Goal: Information Seeking & Learning: Learn about a topic

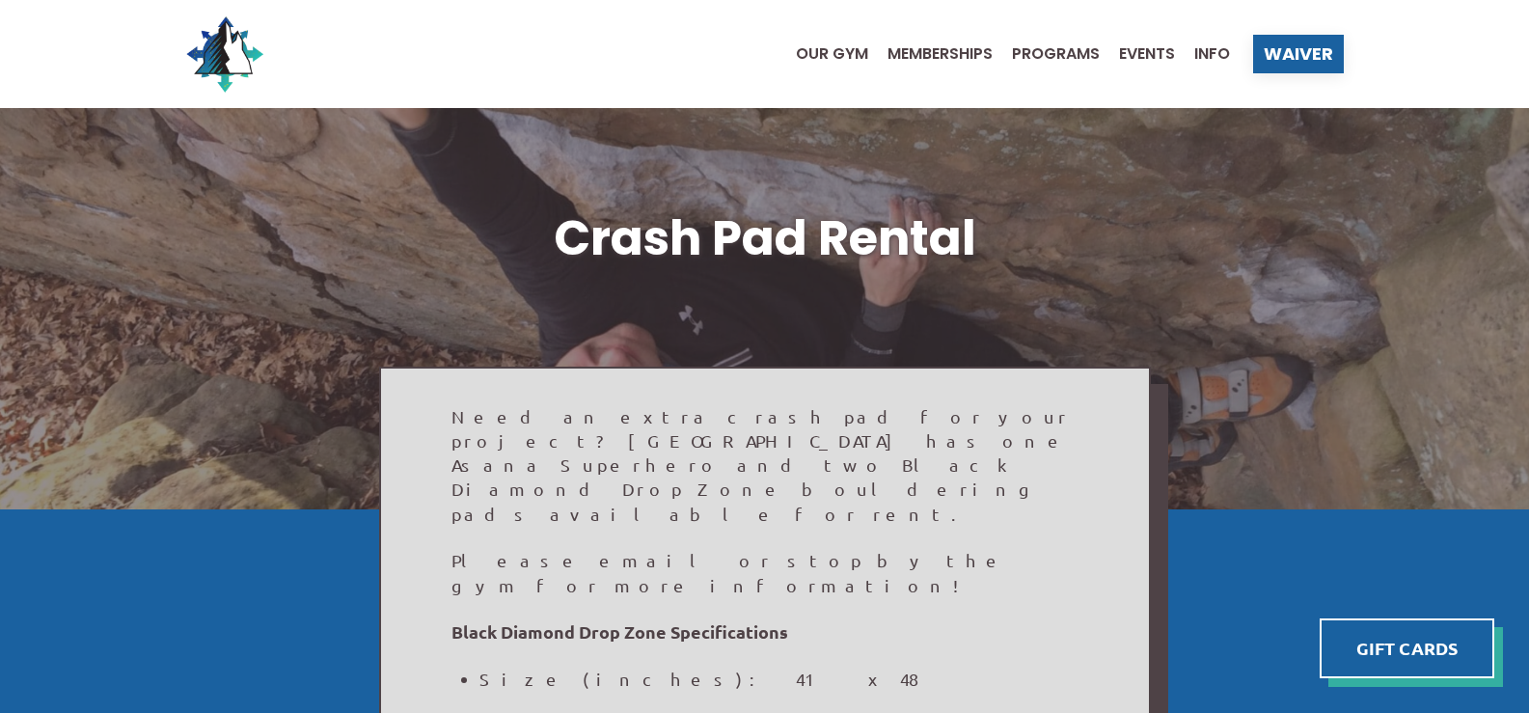
scroll to position [96, 0]
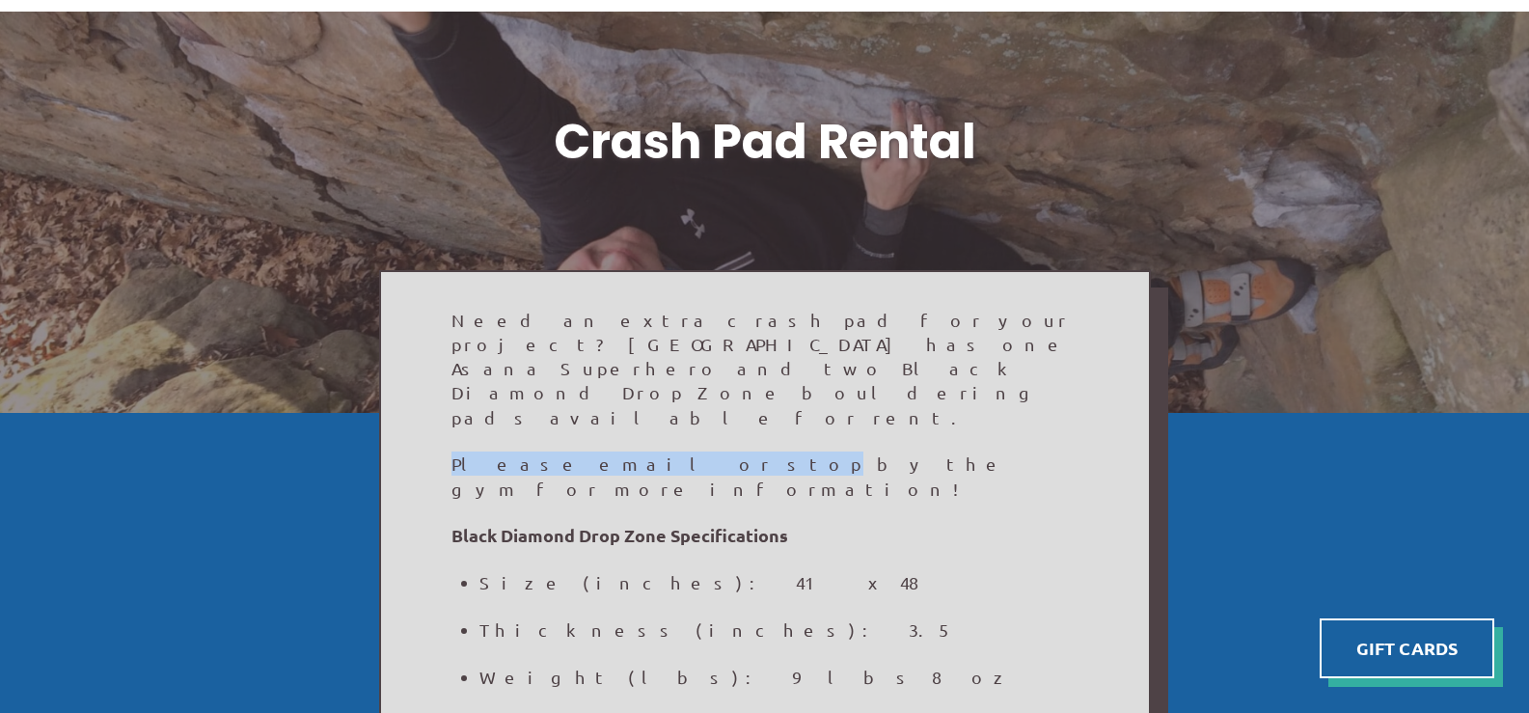
drag, startPoint x: 441, startPoint y: 393, endPoint x: 608, endPoint y: 389, distance: 167.0
click at [614, 454] on span "Please email or stop by the gym for more information!" at bounding box center [731, 476] width 558 height 44
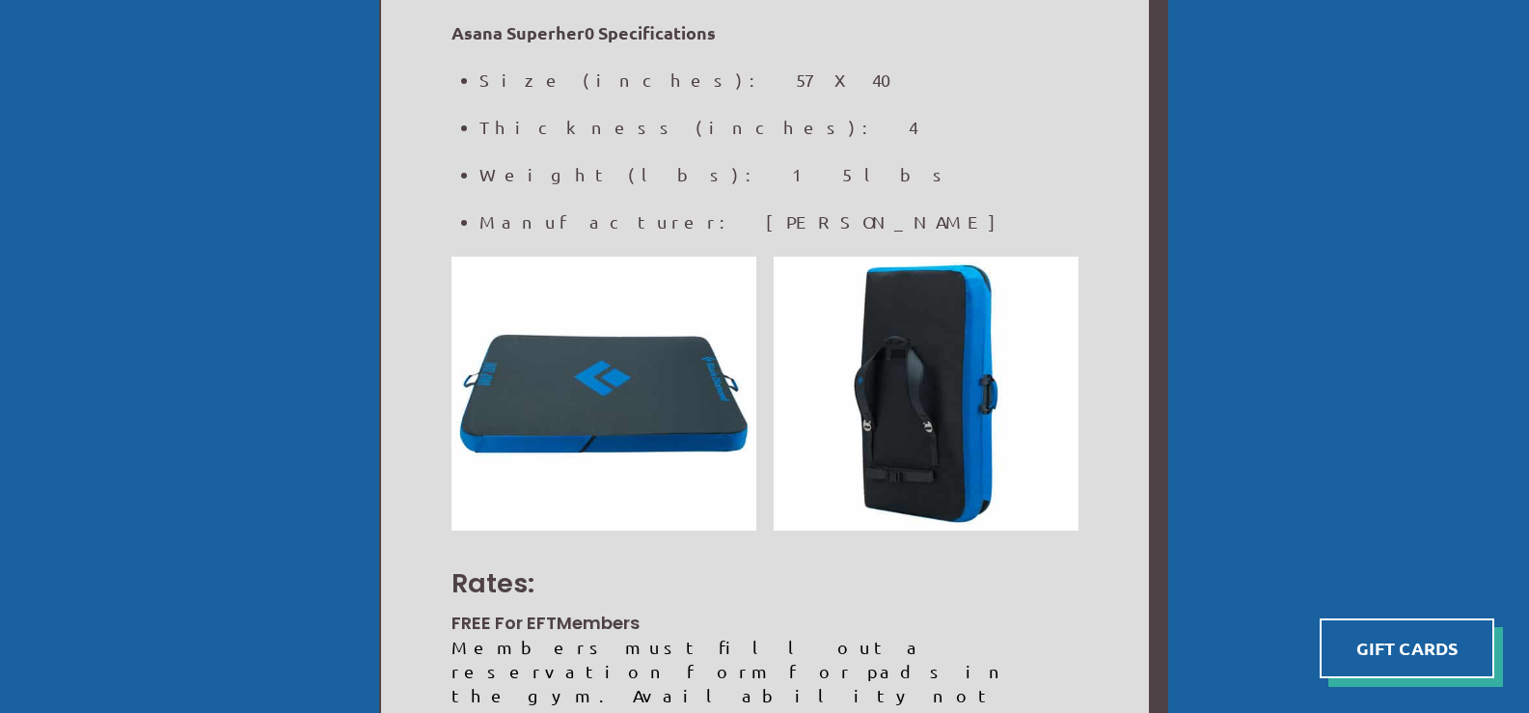
scroll to position [868, 0]
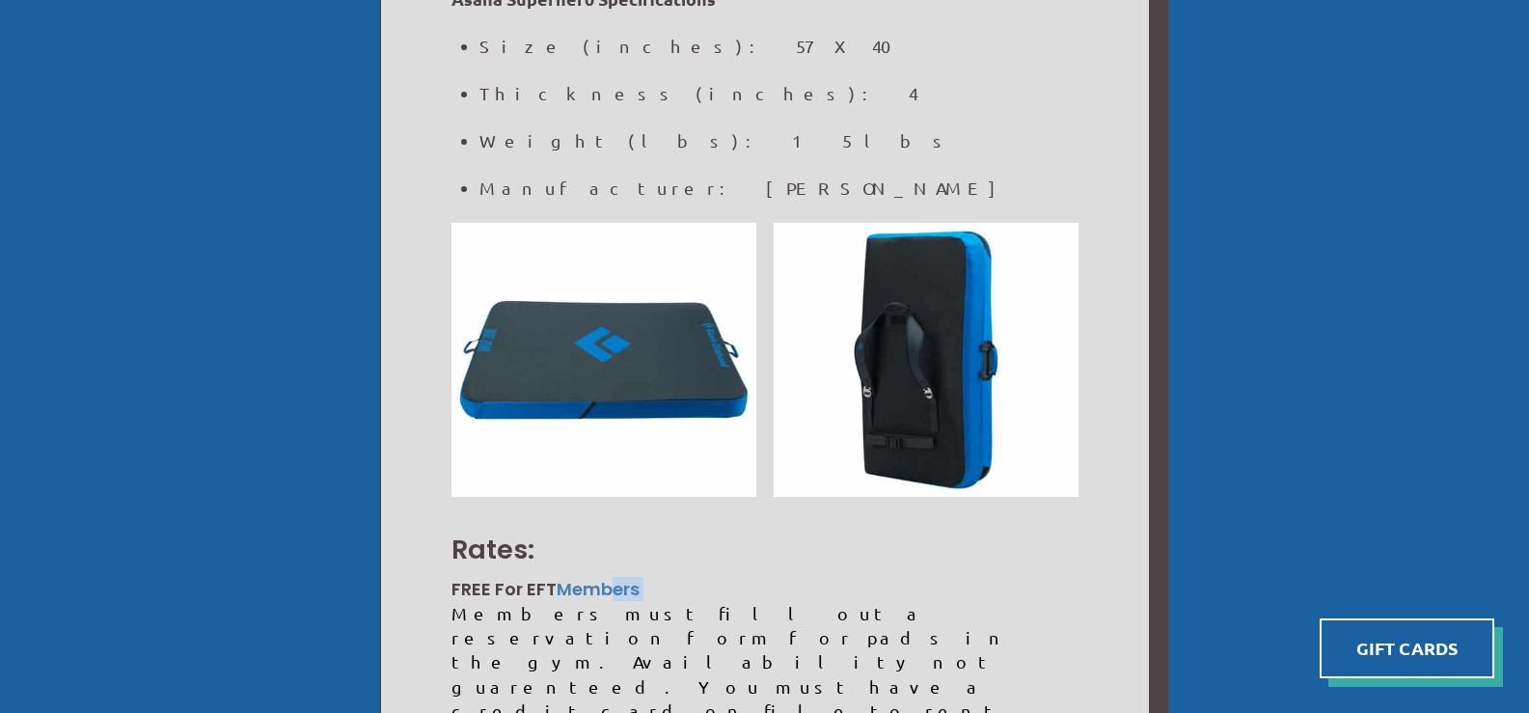
drag, startPoint x: 454, startPoint y: 499, endPoint x: 617, endPoint y: 494, distance: 163.1
click at [617, 494] on div "Need an extra crash pad for your project? North Wall has one Asana Superhero an…" at bounding box center [765, 494] width 768 height 1917
click at [617, 577] on link "Members" at bounding box center [598, 589] width 83 height 24
click at [551, 601] on div "Members must fill out a reservation form for pads in the gym. Availability not …" at bounding box center [765, 710] width 627 height 219
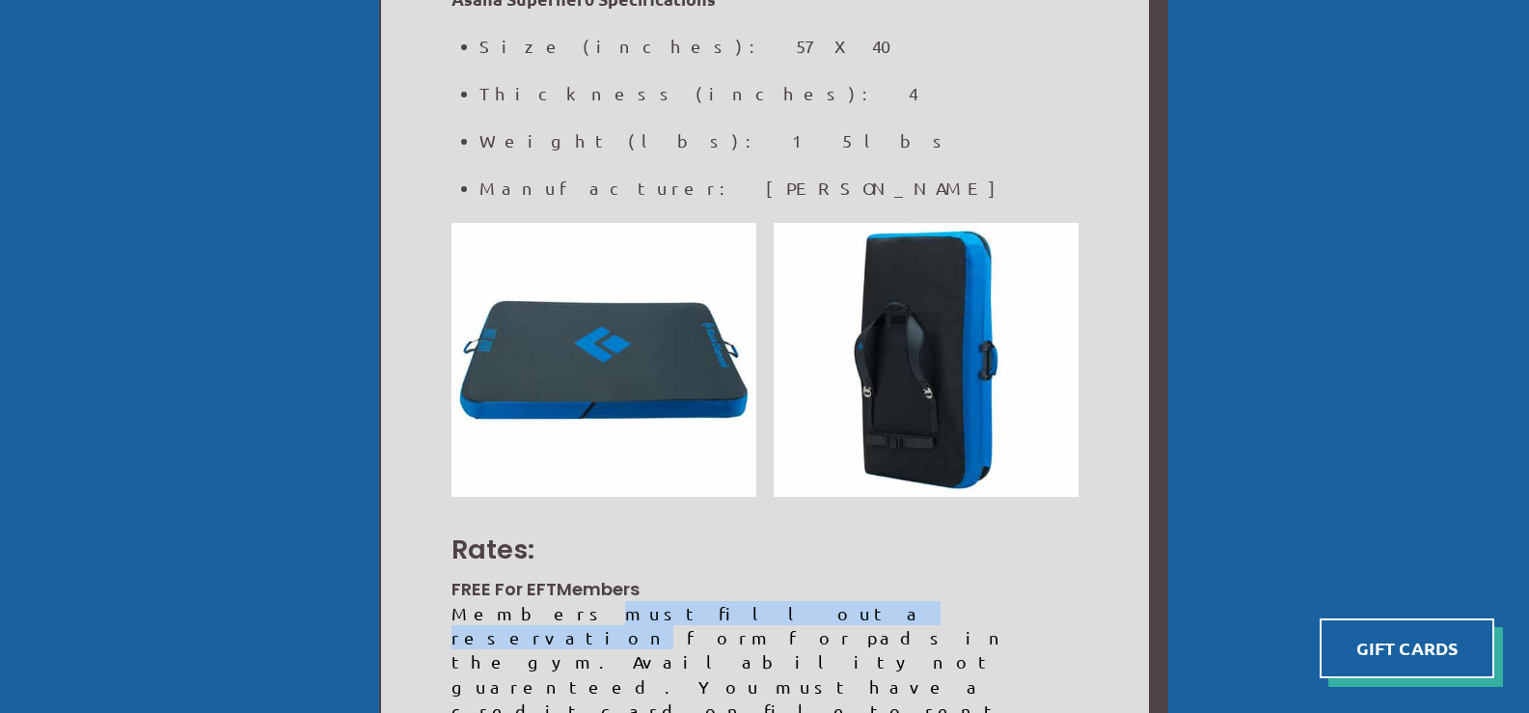
drag, startPoint x: 551, startPoint y: 524, endPoint x: 642, endPoint y: 522, distance: 90.7
click at [642, 601] on div "Members must fill out a reservation form for pads in the gym. Availability not …" at bounding box center [765, 710] width 627 height 219
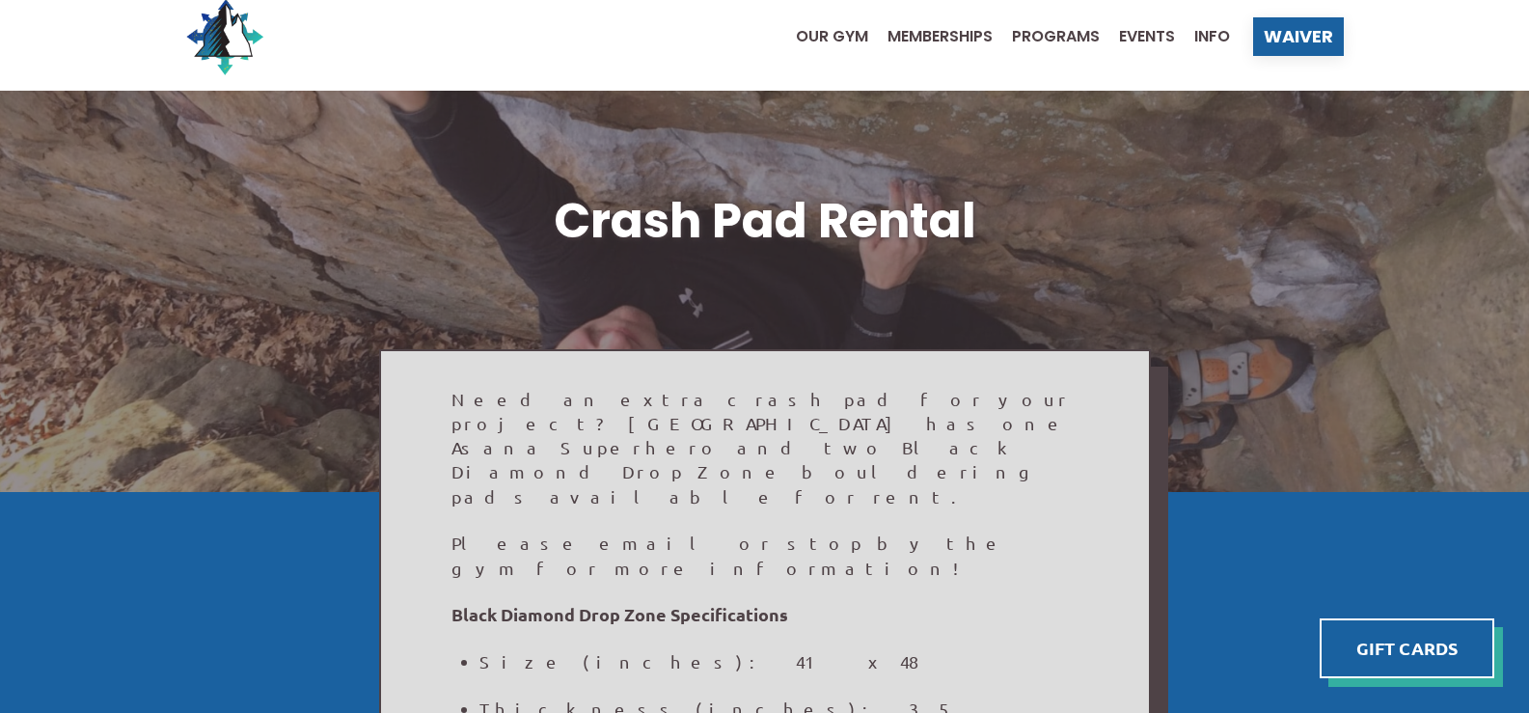
scroll to position [0, 0]
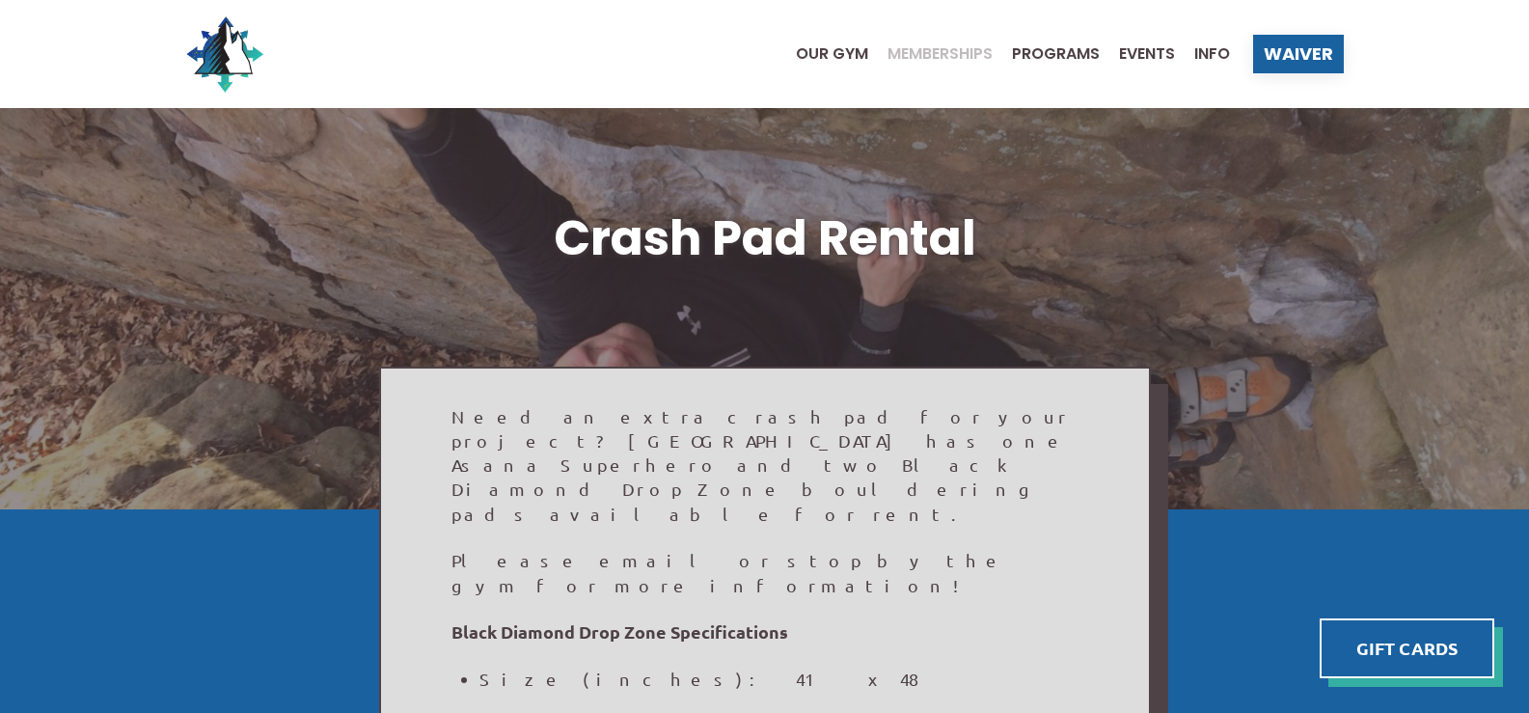
click at [892, 51] on span "Memberships" at bounding box center [940, 53] width 105 height 15
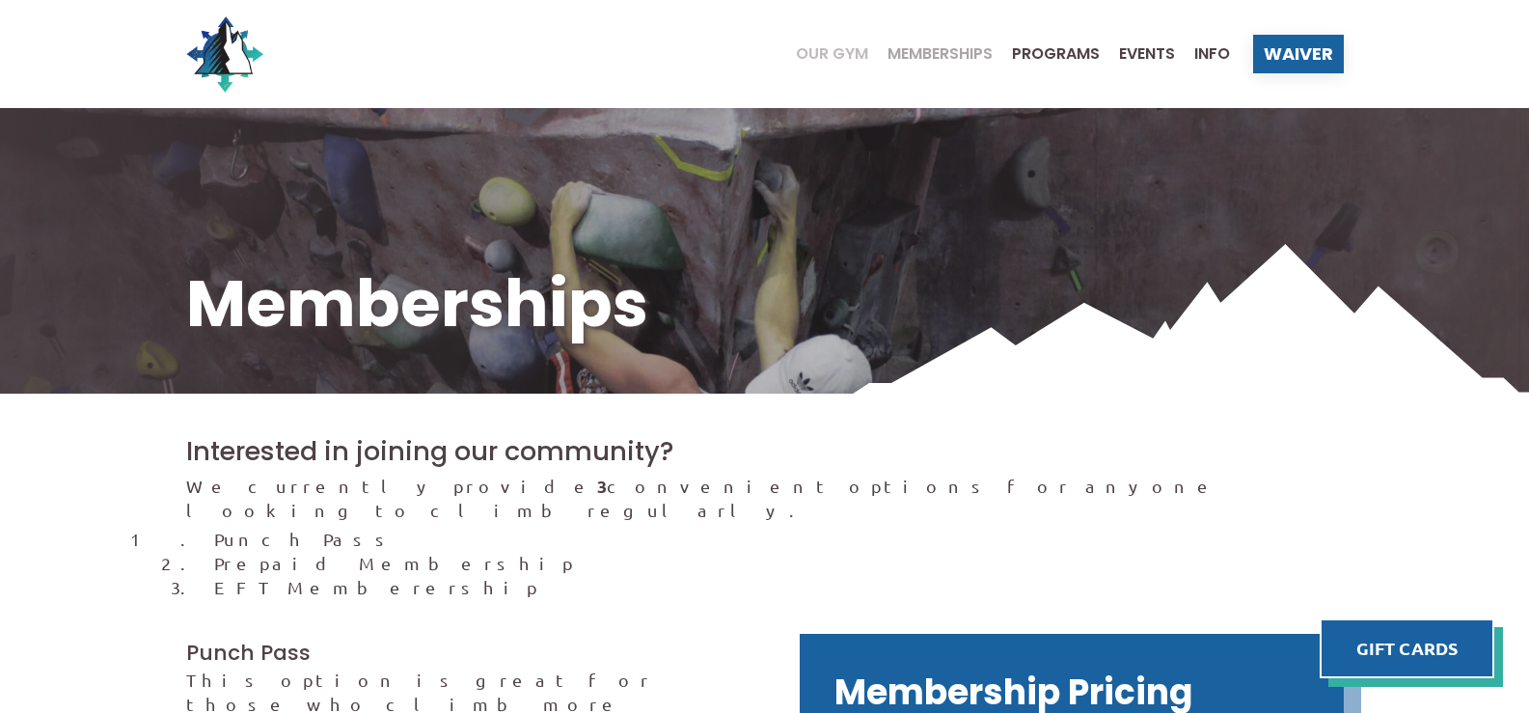
click at [845, 53] on span "Our Gym" at bounding box center [832, 53] width 72 height 15
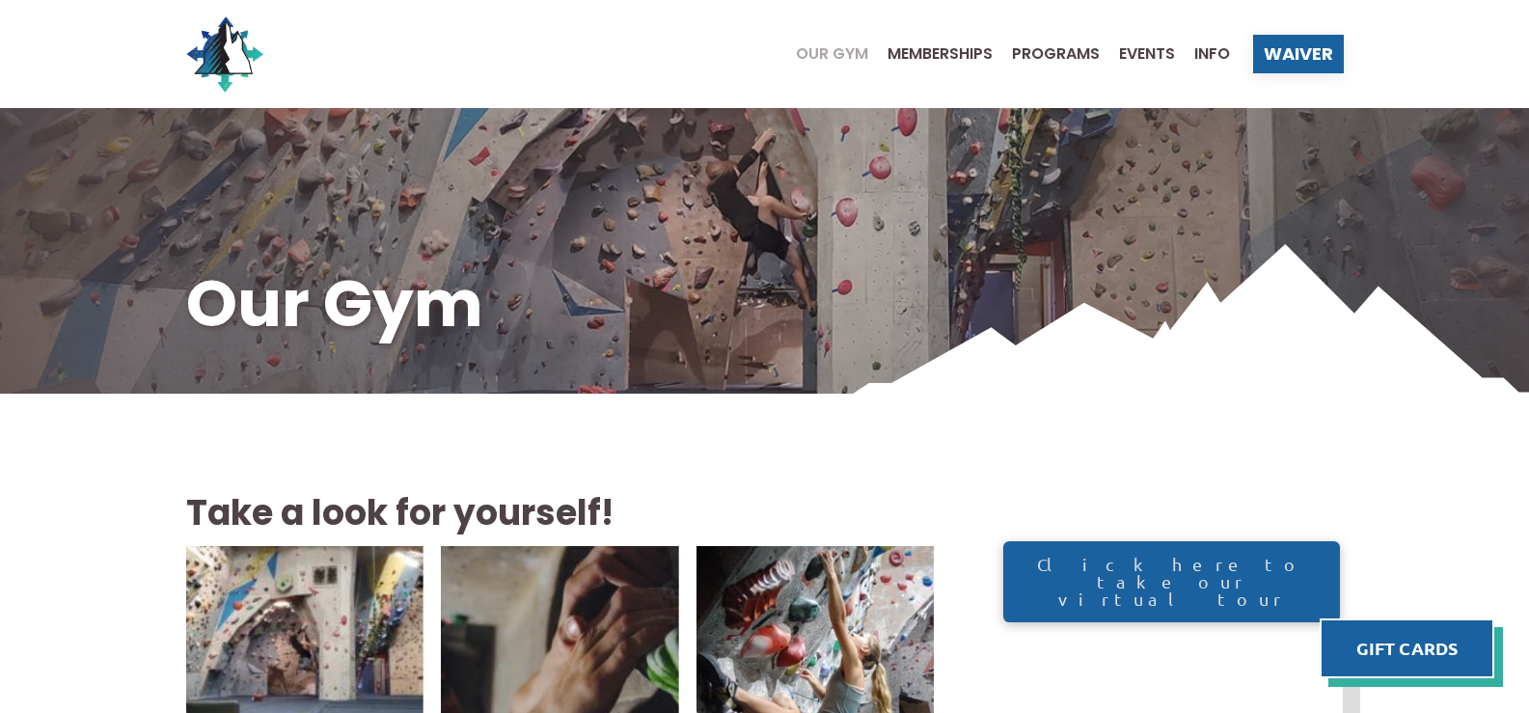
click at [967, 64] on ul "Our Gym Memberships Programs Events Info" at bounding box center [1004, 53] width 454 height 77
click at [967, 57] on span "Memberships" at bounding box center [940, 53] width 105 height 15
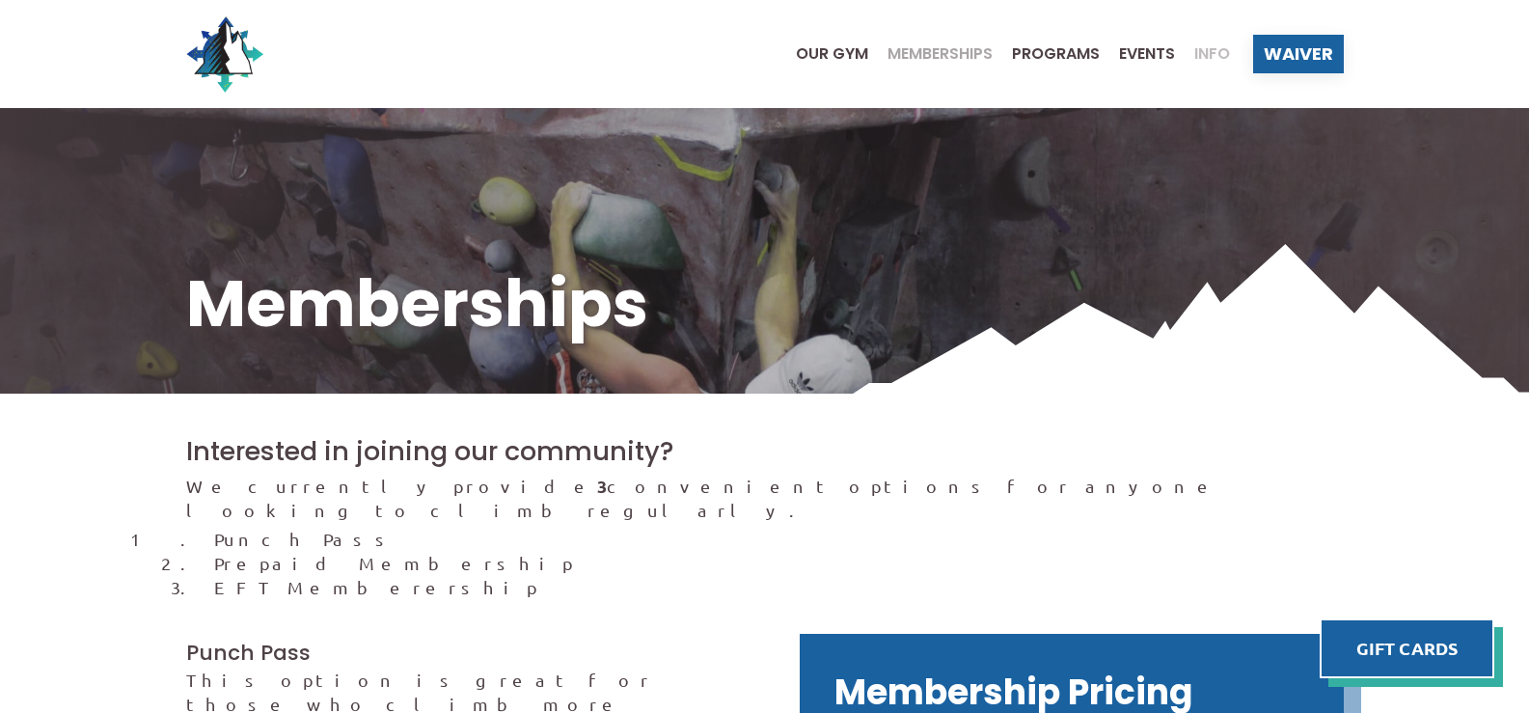
click at [1200, 48] on span "Info" at bounding box center [1213, 53] width 36 height 15
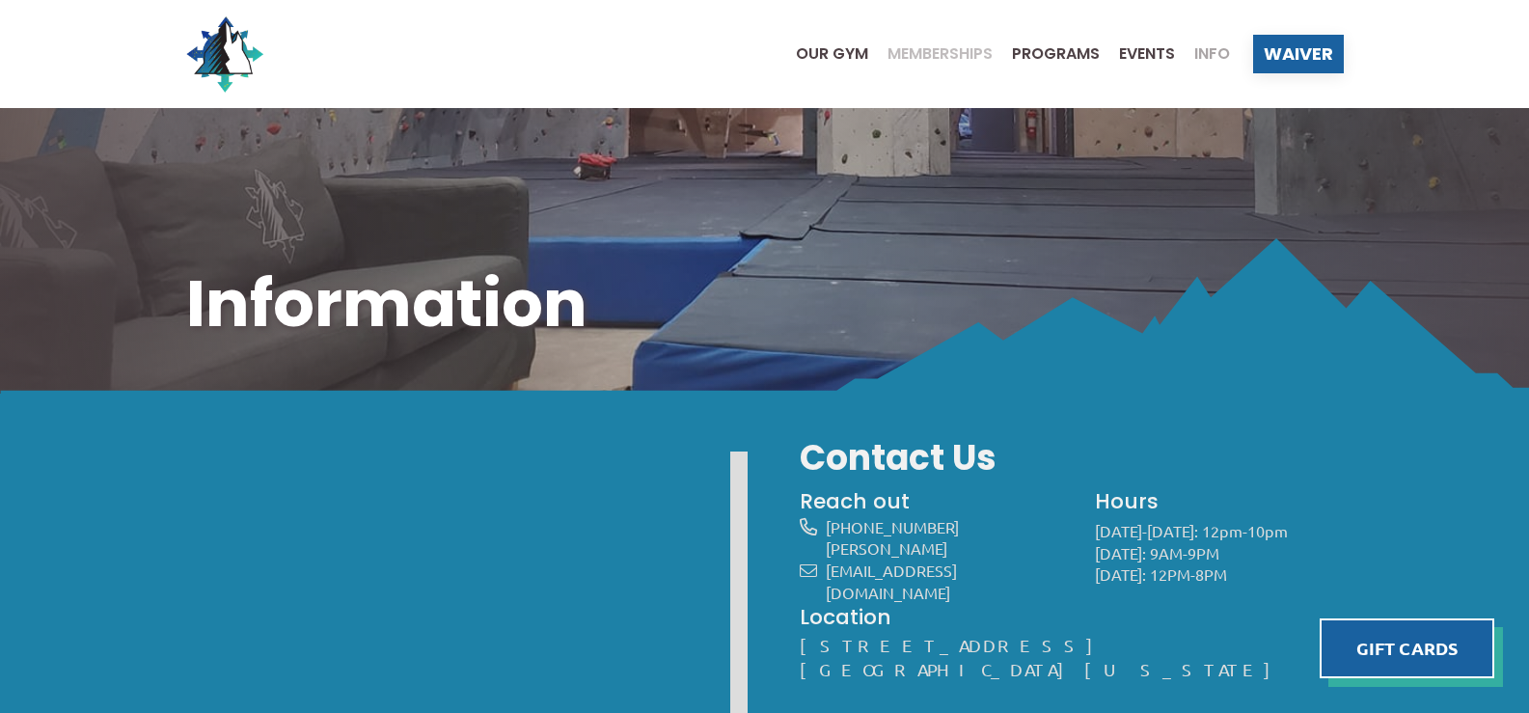
click at [928, 51] on span "Memberships" at bounding box center [940, 53] width 105 height 15
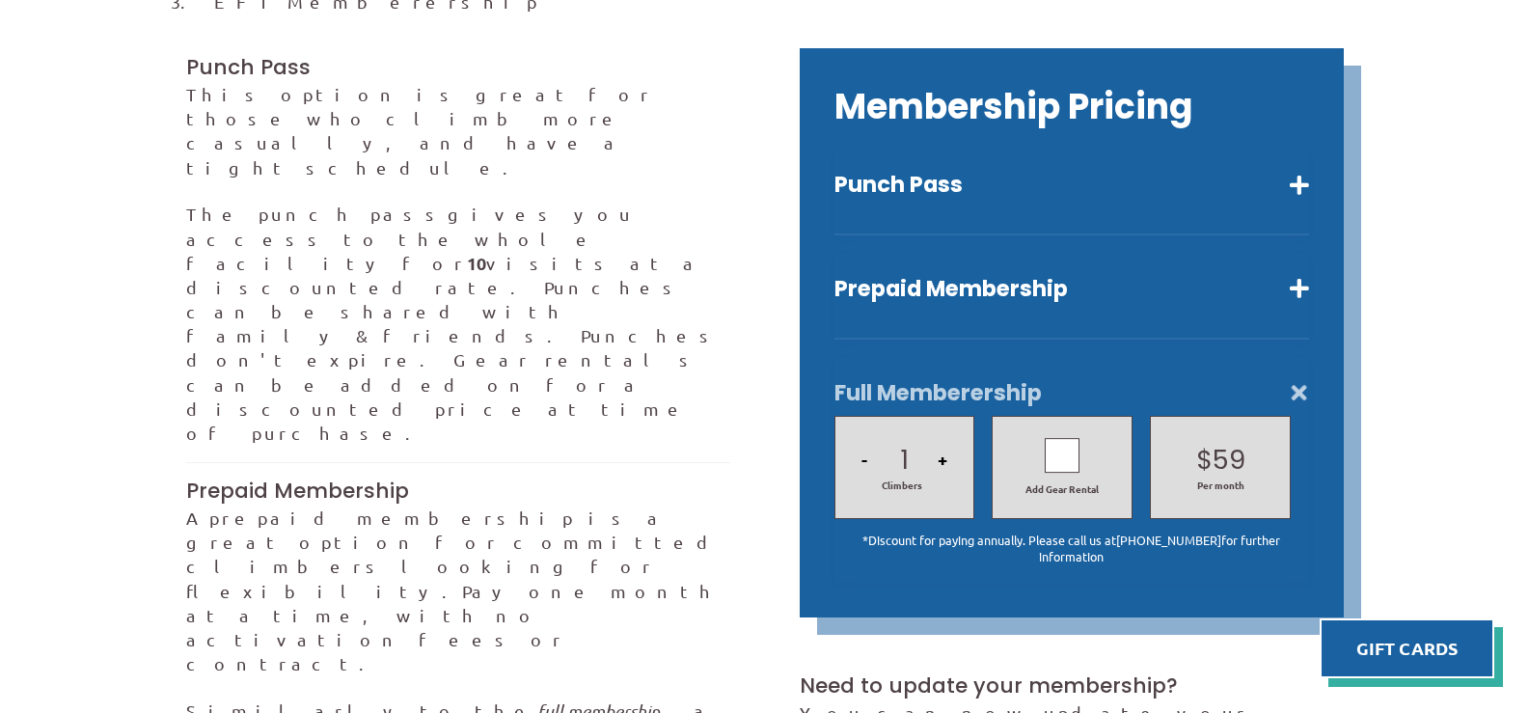
scroll to position [386, 0]
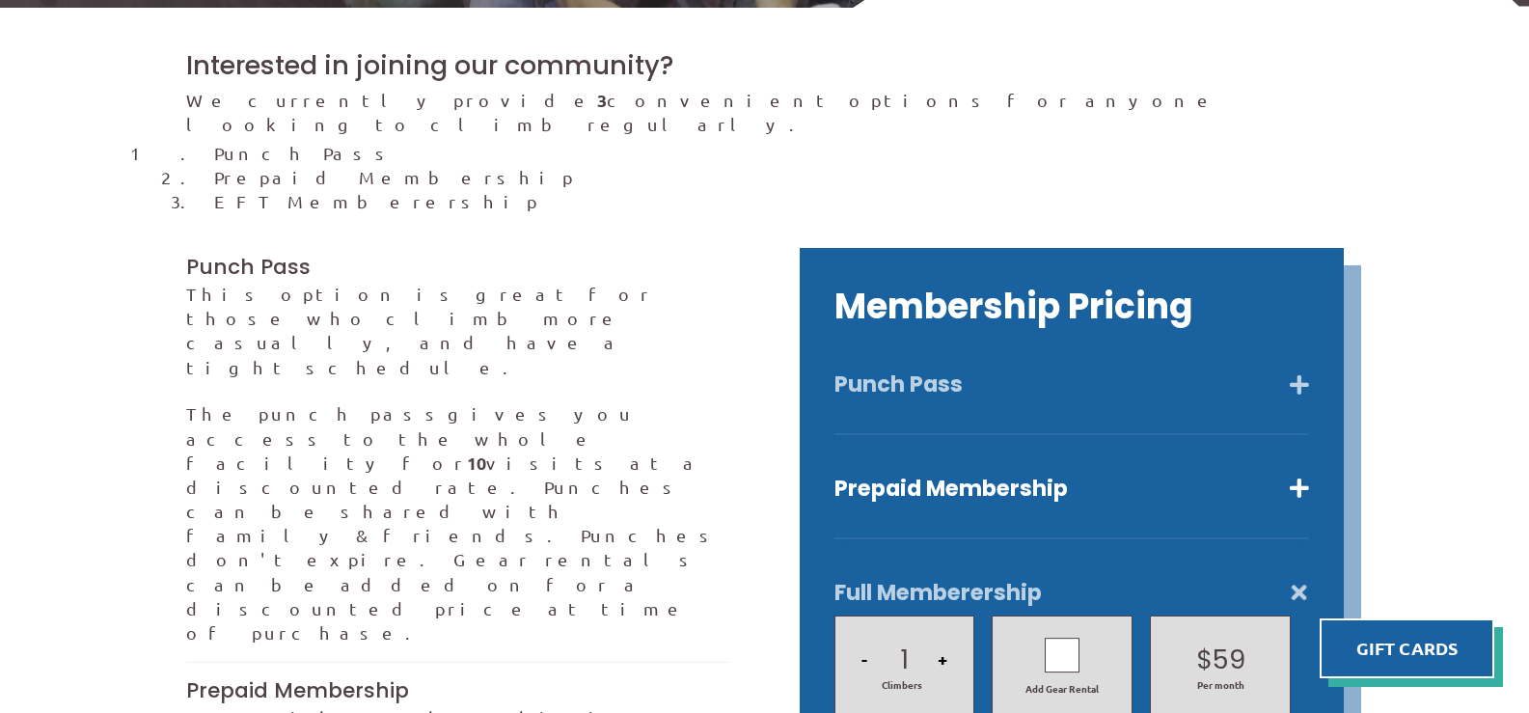
click at [1133, 371] on button "Punch Pass" at bounding box center [1072, 385] width 475 height 28
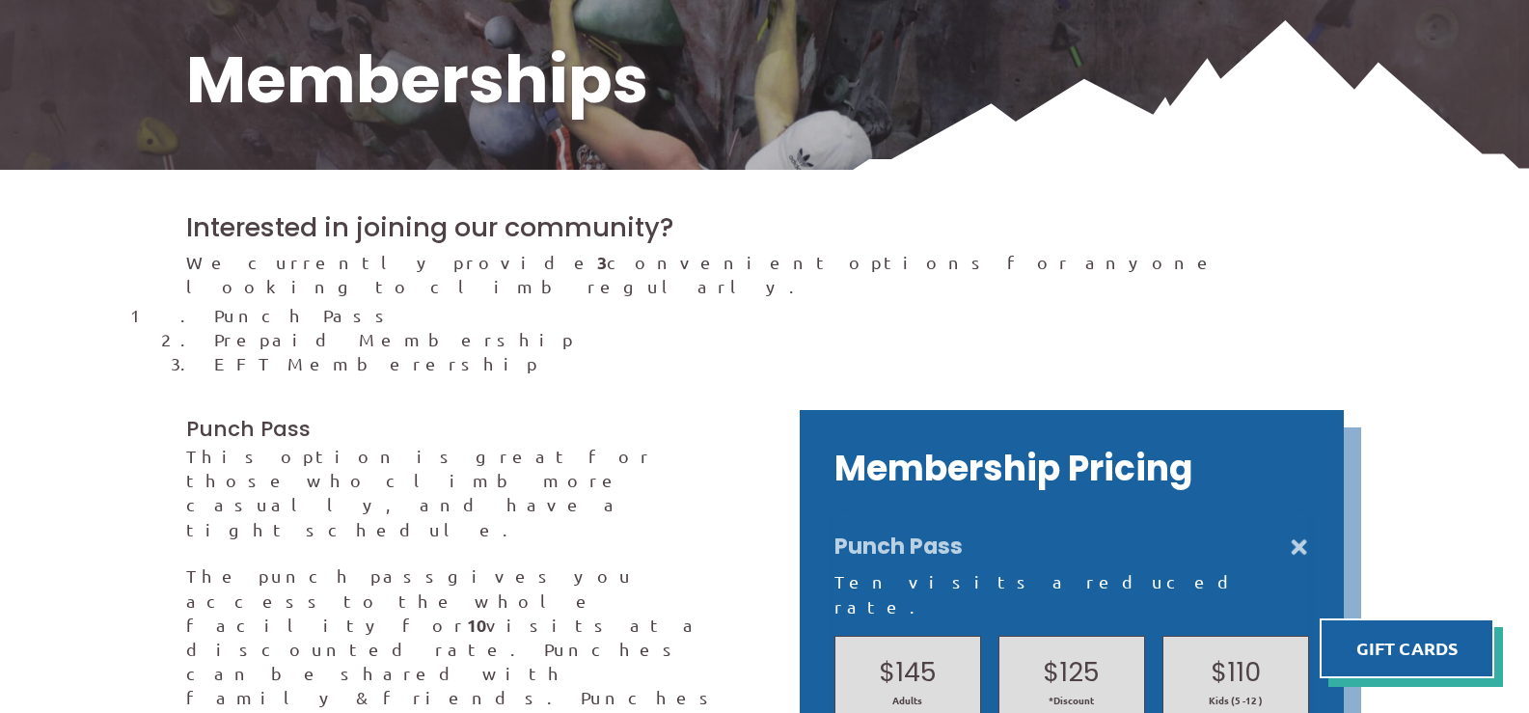
scroll to position [0, 0]
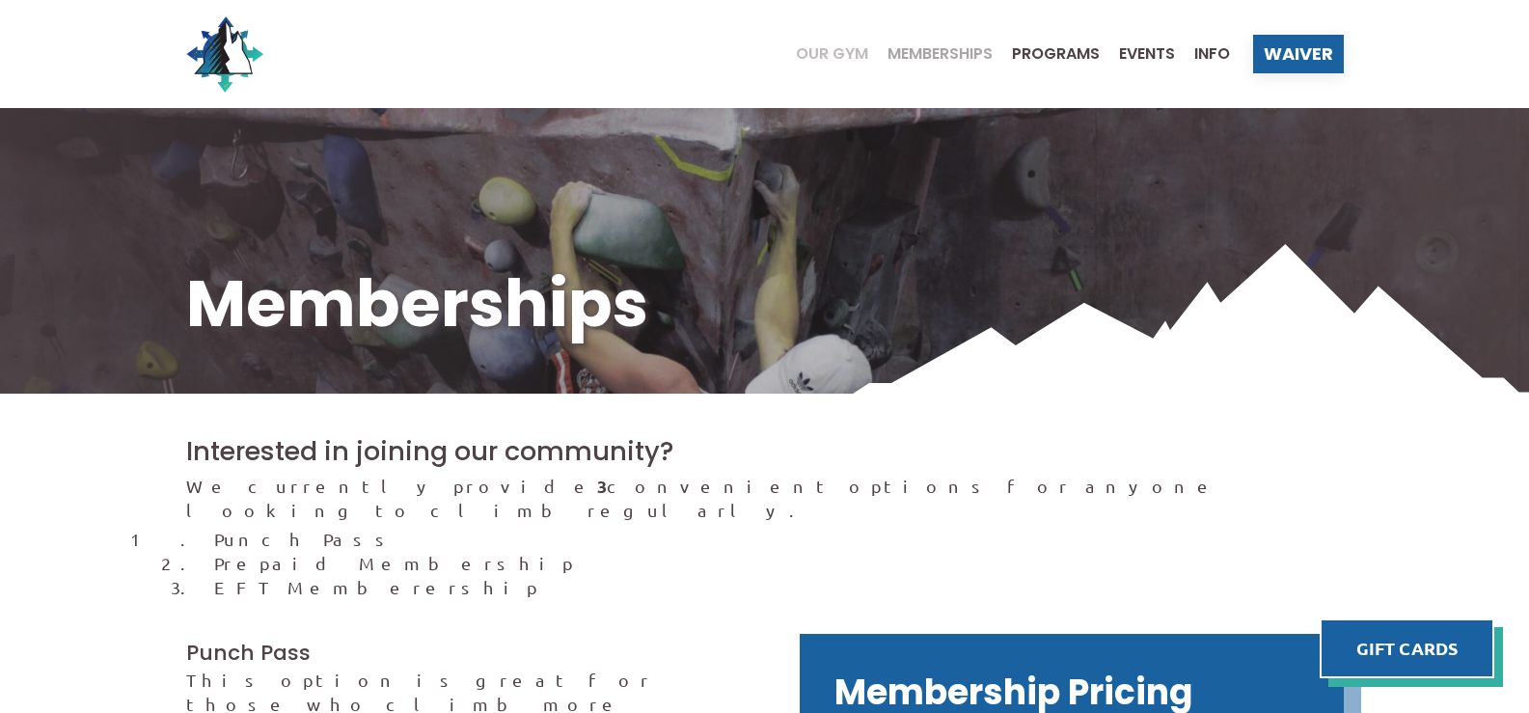
click at [803, 46] on span "Our Gym" at bounding box center [832, 53] width 72 height 15
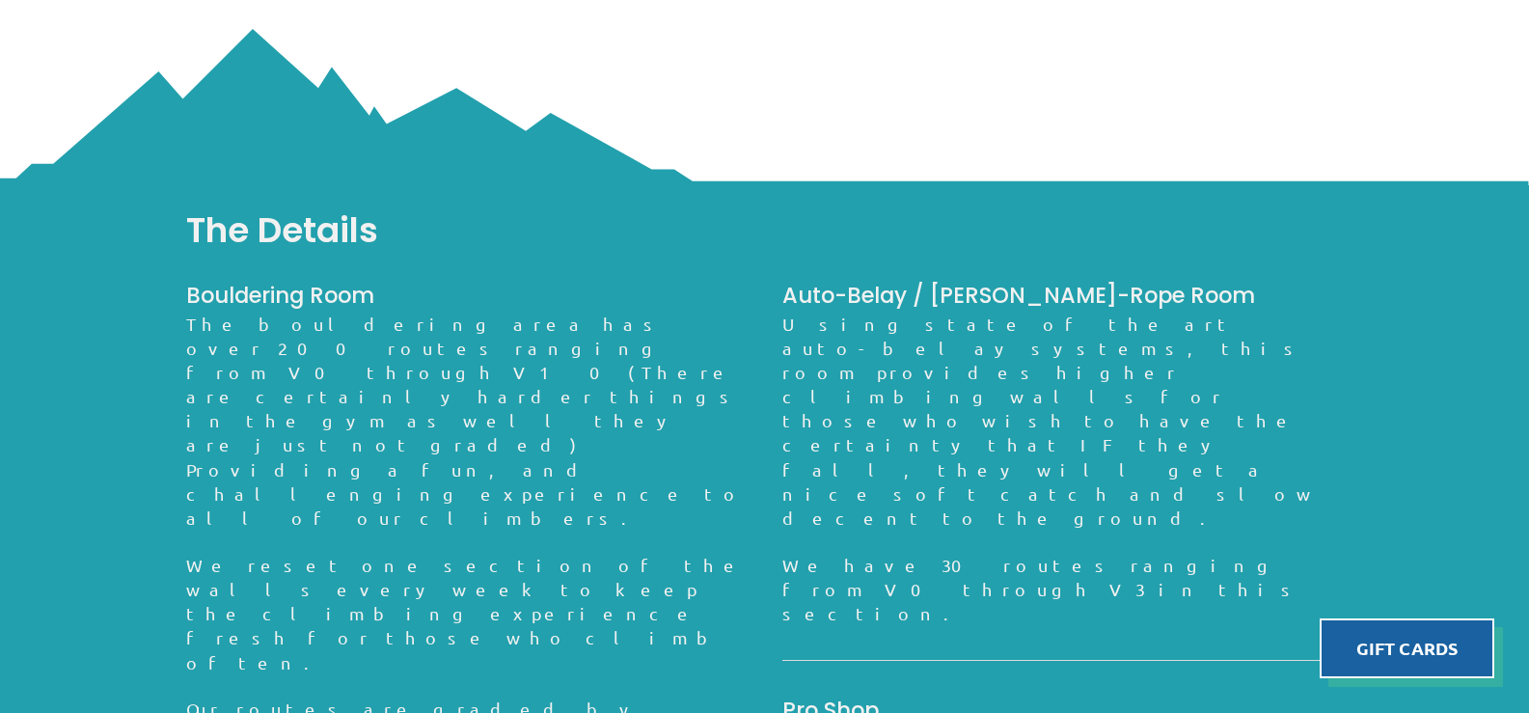
scroll to position [1351, 0]
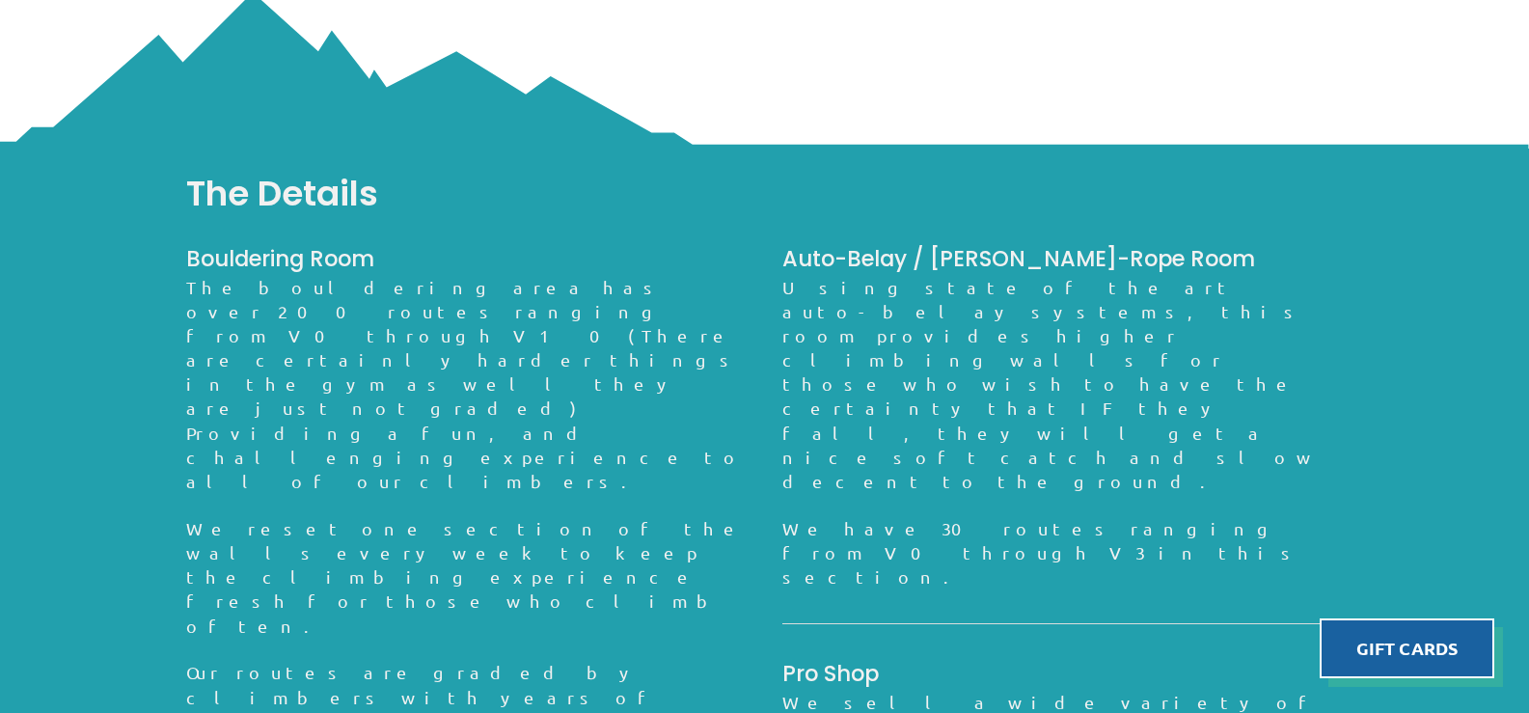
drag, startPoint x: 195, startPoint y: 566, endPoint x: 715, endPoint y: 568, distance: 520.1
drag, startPoint x: 753, startPoint y: 564, endPoint x: 179, endPoint y: 603, distance: 575.4
